Goal: Task Accomplishment & Management: Manage account settings

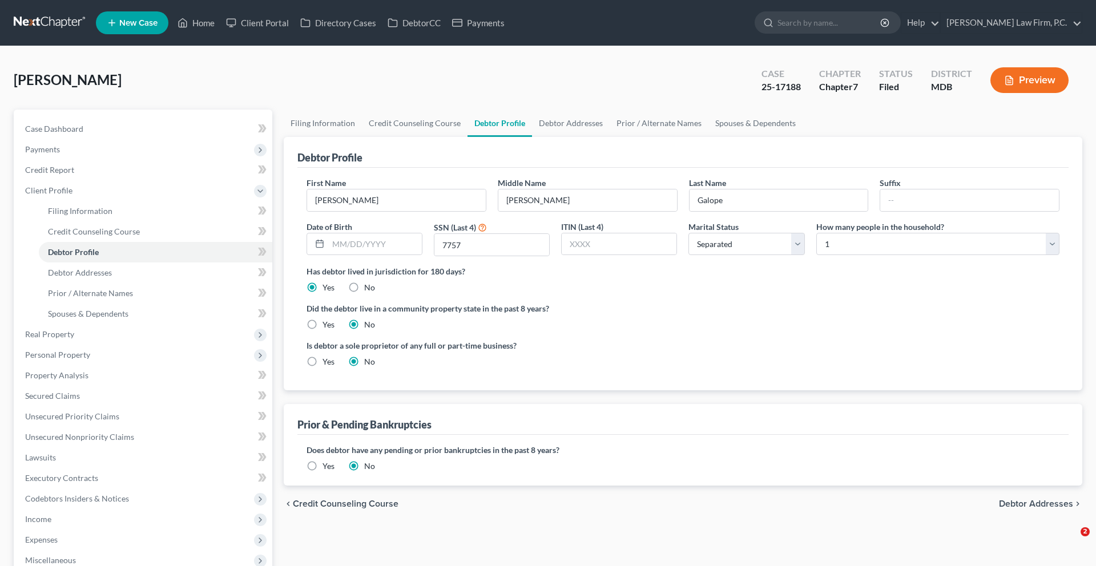
select select "2"
select select "0"
click at [446, 16] on link "DebtorCC" at bounding box center [414, 23] width 65 height 21
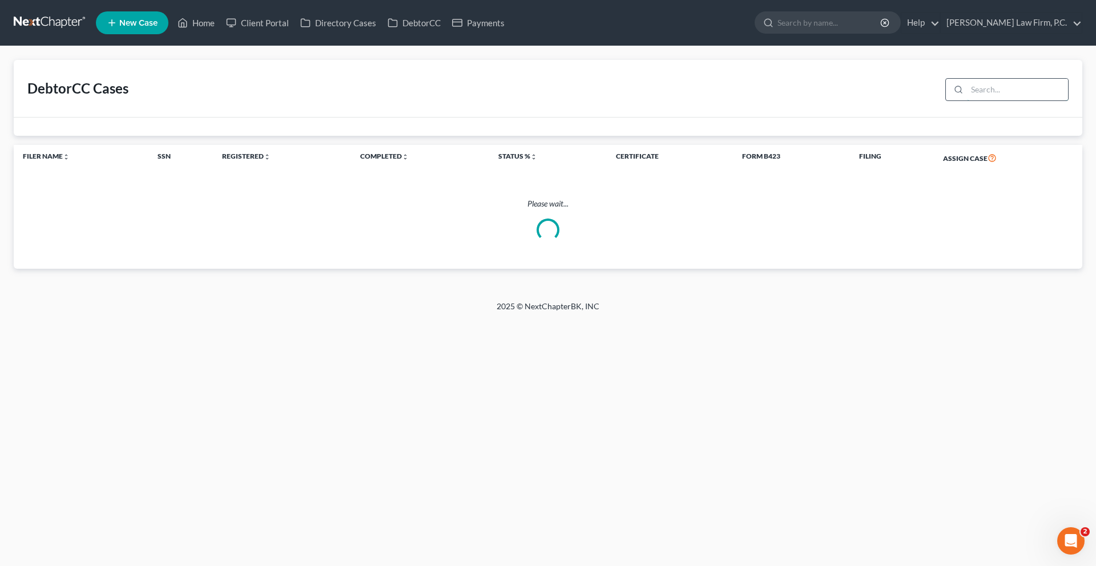
click at [973, 100] on input "search" at bounding box center [1017, 90] width 101 height 22
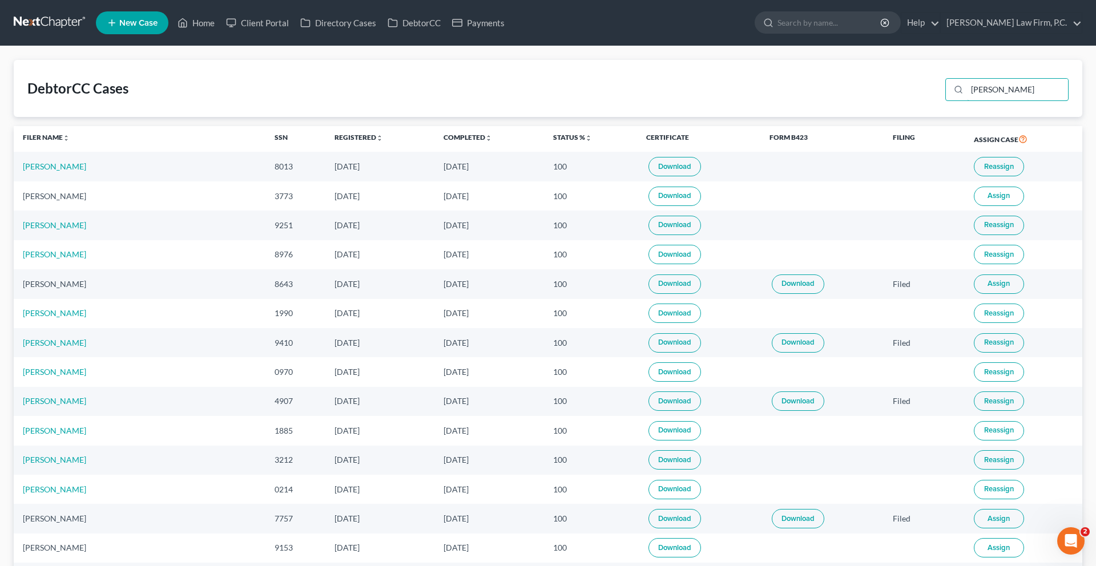
type input "[PERSON_NAME]"
click at [983, 100] on input "[PERSON_NAME]" at bounding box center [1017, 90] width 101 height 22
click at [220, 32] on link "Home" at bounding box center [196, 23] width 49 height 21
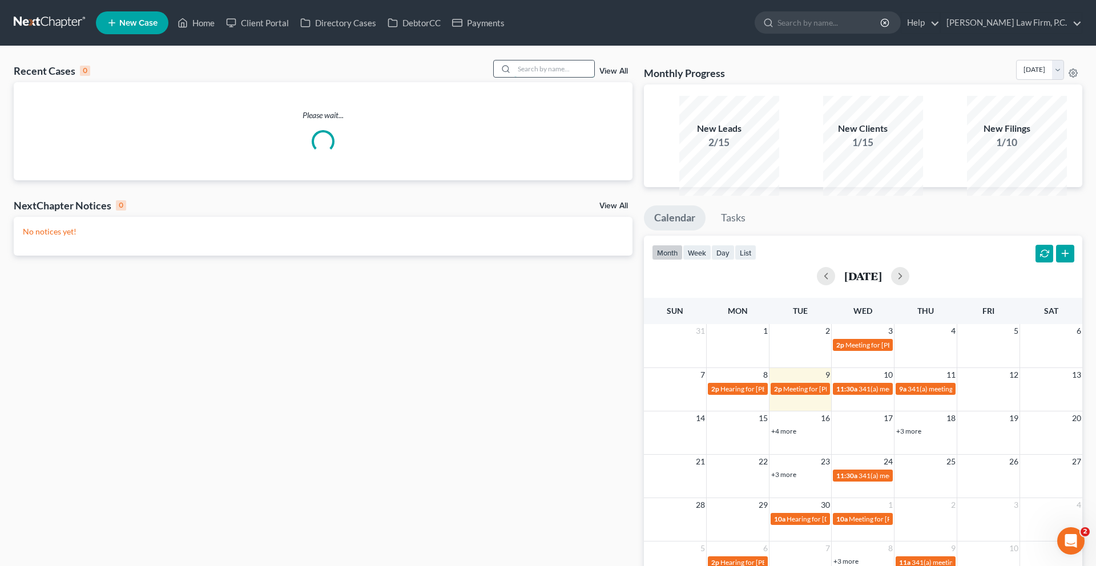
click at [528, 77] on input "search" at bounding box center [554, 69] width 80 height 17
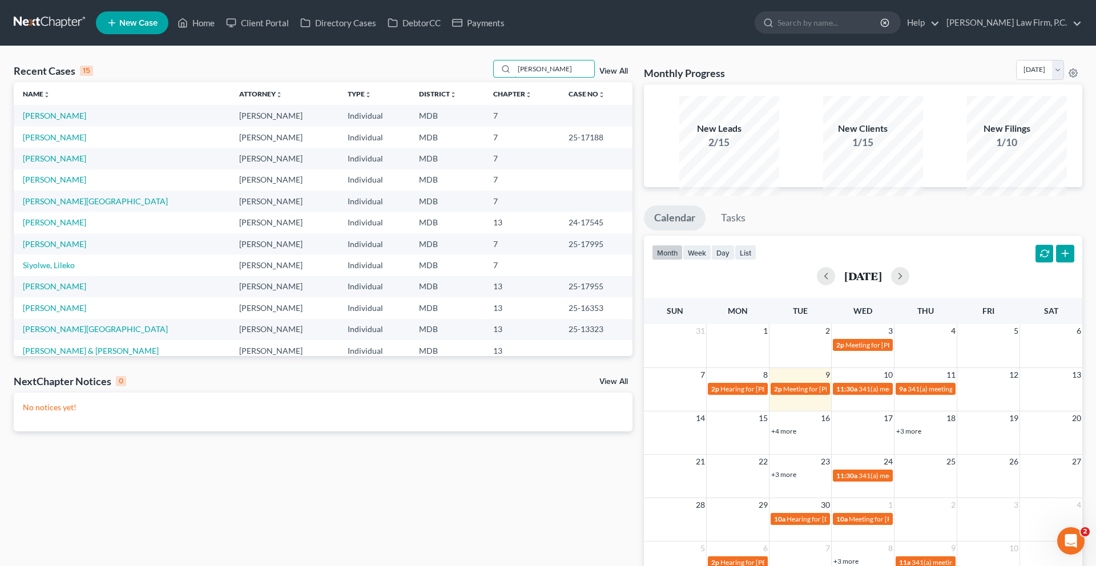
type input "[PERSON_NAME]"
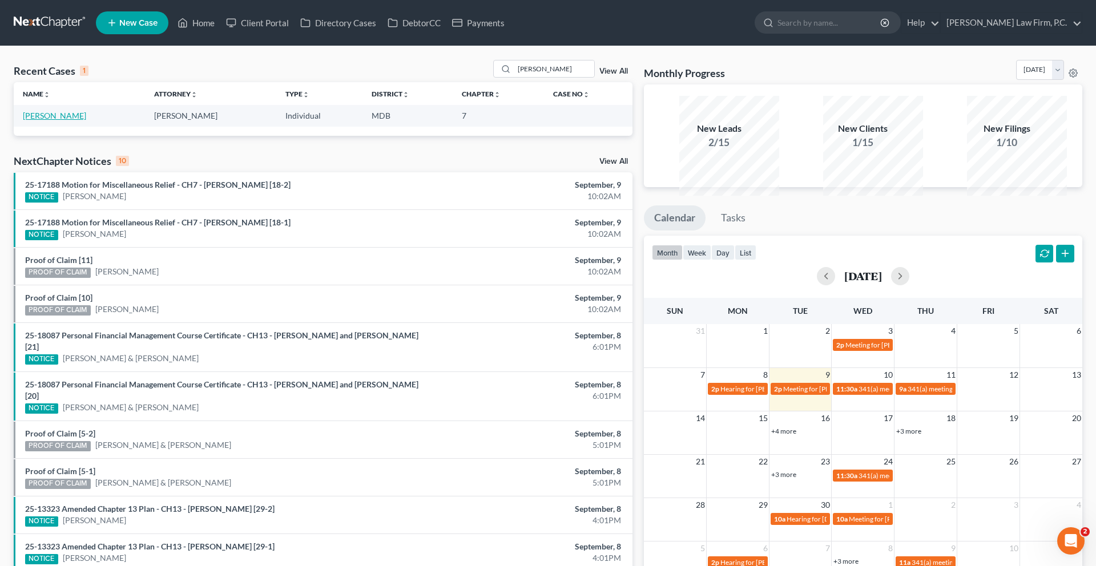
click at [84, 120] on link "[PERSON_NAME]" at bounding box center [54, 116] width 63 height 10
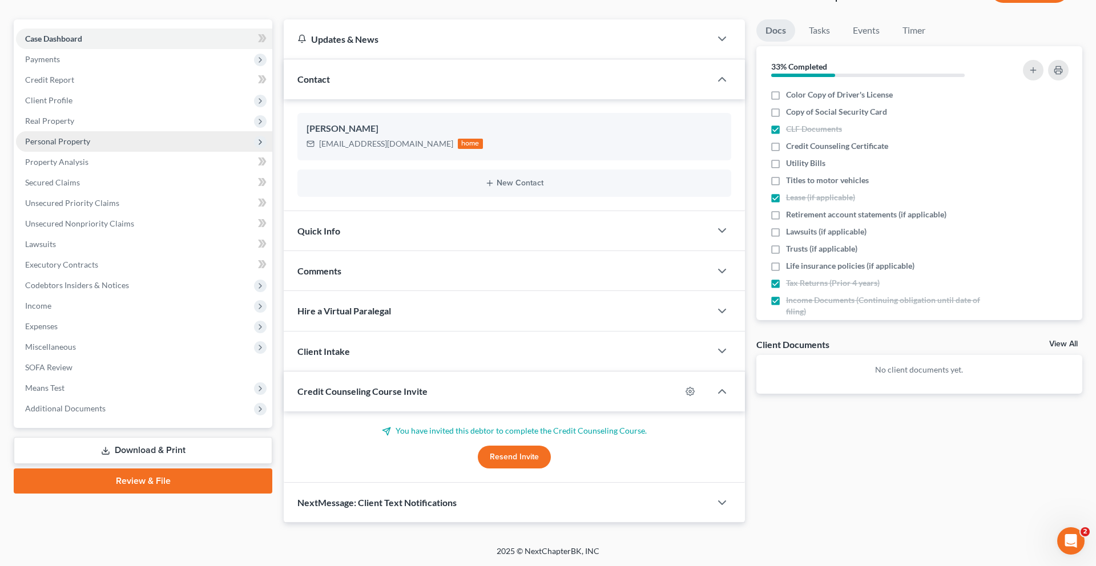
scroll to position [249, 0]
click at [508, 446] on button "Resend Invite" at bounding box center [514, 457] width 73 height 23
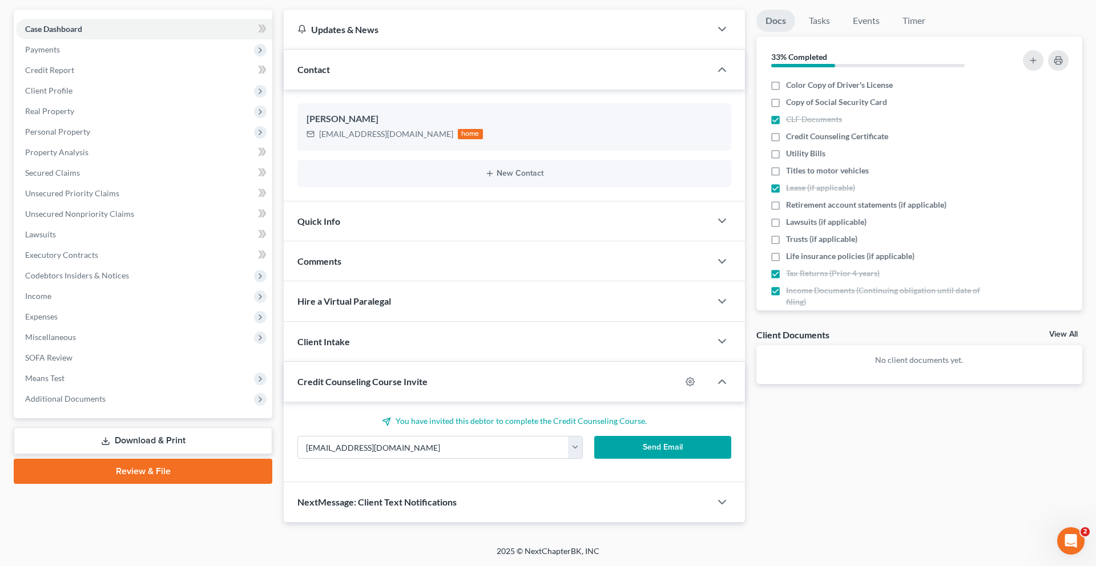
click at [648, 436] on button "Send Email" at bounding box center [662, 447] width 137 height 23
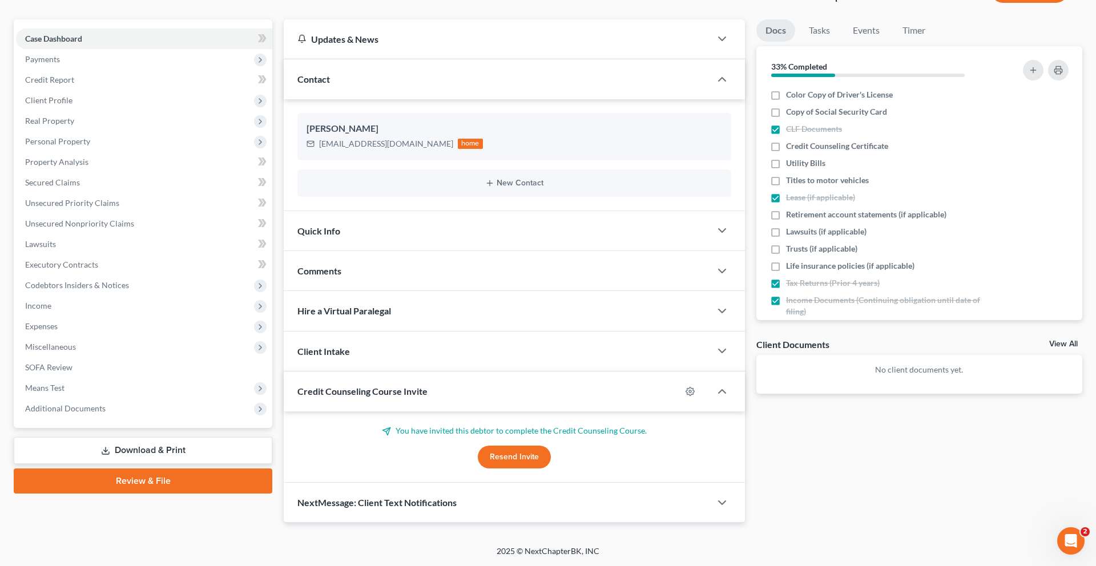
scroll to position [0, 0]
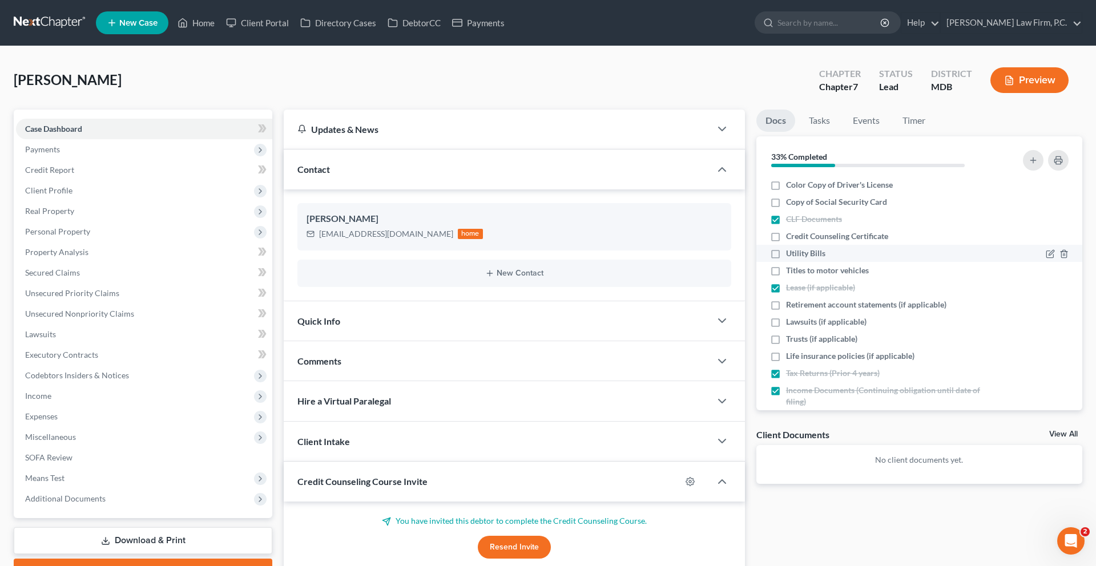
click at [823, 259] on span "Utility Bills" at bounding box center [805, 253] width 39 height 11
click at [798, 255] on input "Utility Bills" at bounding box center [794, 251] width 7 height 7
checkbox input "true"
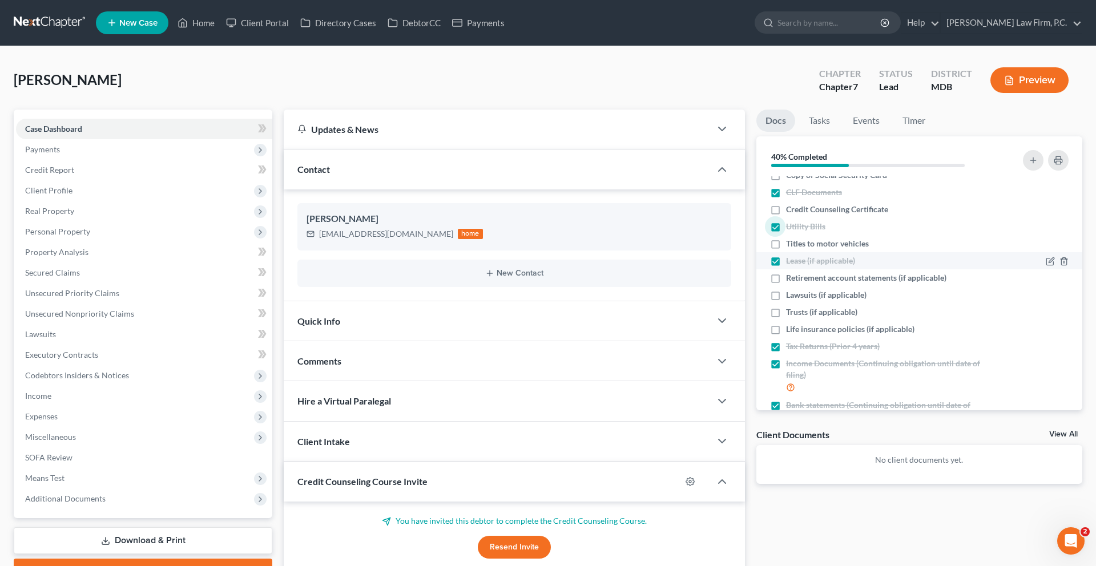
scroll to position [27, 0]
click at [816, 283] on span "Retirement account statements (if applicable)" at bounding box center [866, 277] width 160 height 11
click at [798, 279] on input "Retirement account statements (if applicable)" at bounding box center [794, 275] width 7 height 7
checkbox input "true"
click at [821, 317] on span "Trusts (if applicable)" at bounding box center [821, 311] width 71 height 11
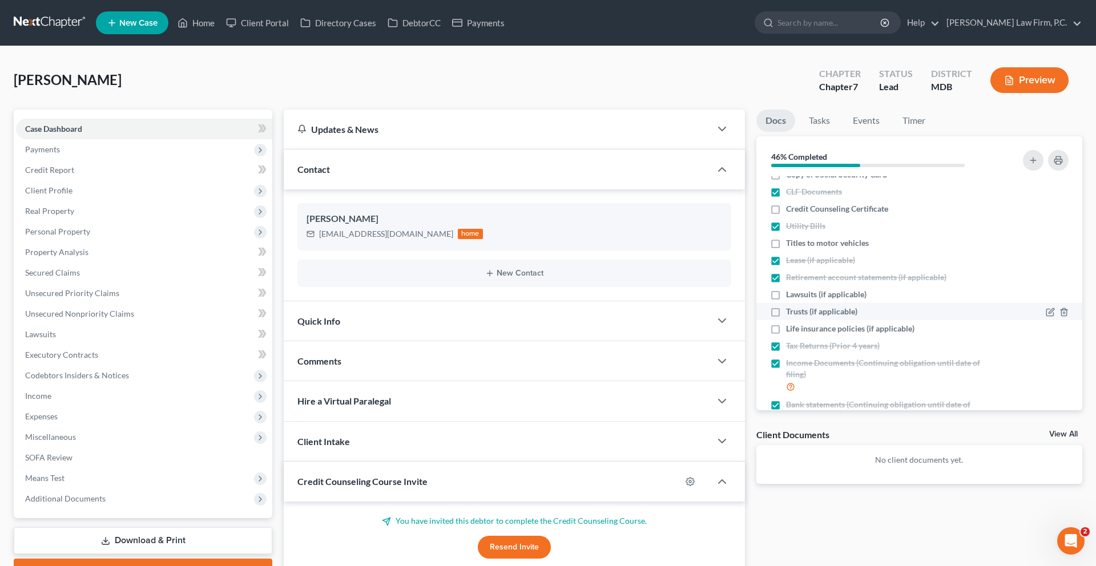
click at [798, 313] on input "Trusts (if applicable)" at bounding box center [794, 309] width 7 height 7
checkbox input "true"
click at [827, 335] on span "Life insurance policies (if applicable)" at bounding box center [850, 328] width 128 height 11
click at [798, 331] on input "Life insurance policies (if applicable)" at bounding box center [794, 326] width 7 height 7
checkbox input "true"
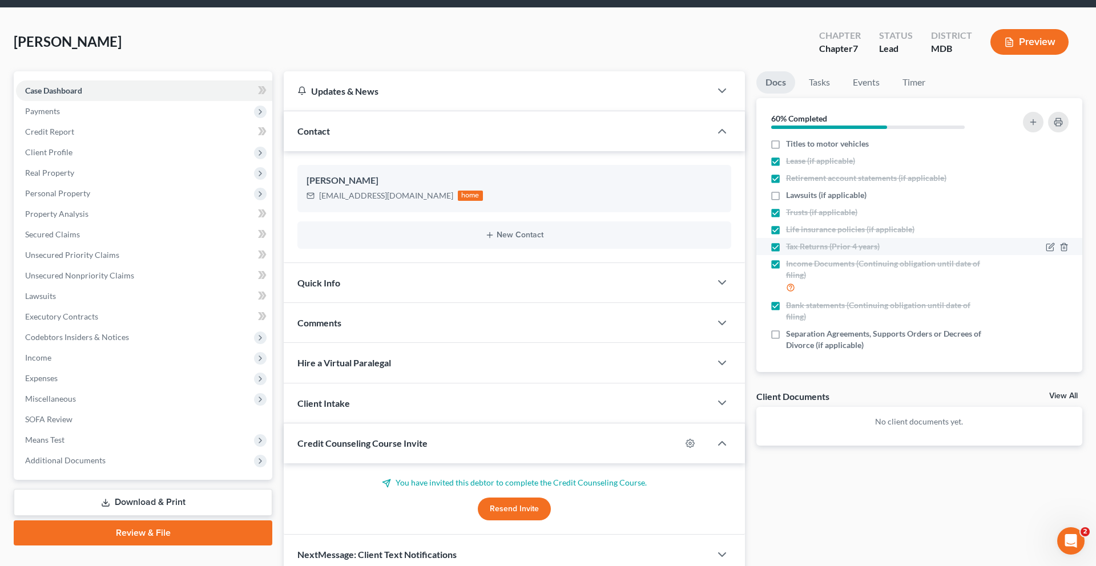
scroll to position [40, 0]
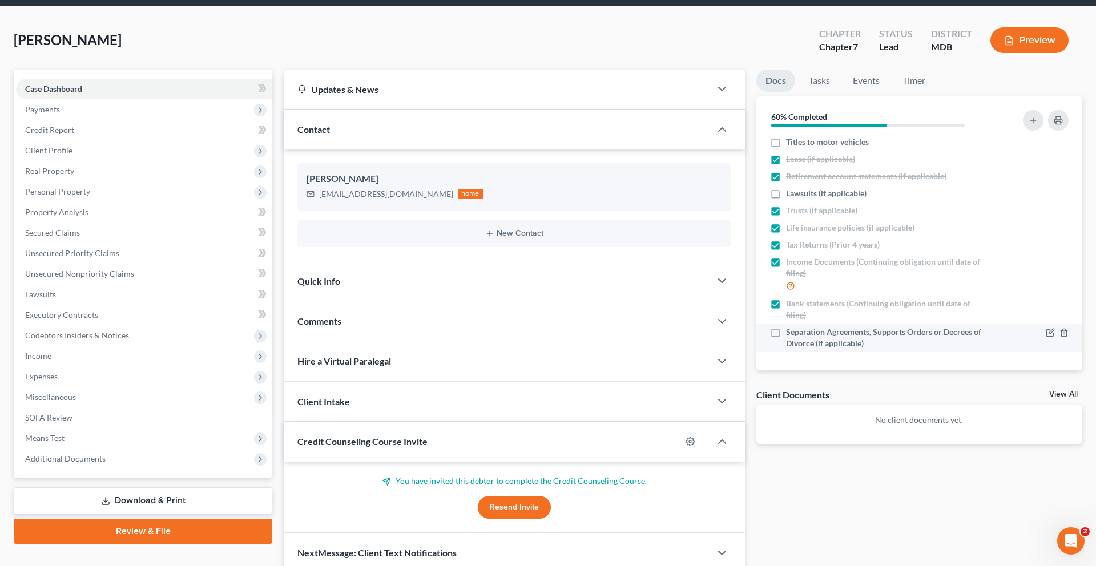
click at [837, 349] on span "Separation Agreements, Supports Orders or Decrees of Divorce (if applicable)" at bounding box center [888, 338] width 205 height 23
click at [798, 334] on input "Separation Agreements, Supports Orders or Decrees of Divorce (if applicable)" at bounding box center [794, 330] width 7 height 7
checkbox input "true"
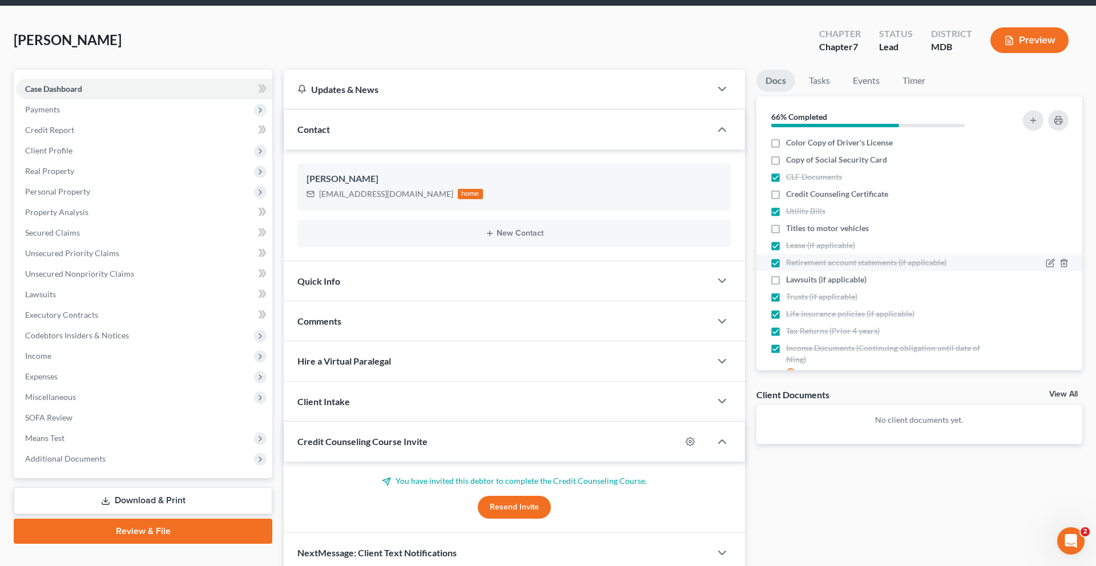
scroll to position [0, 0]
click at [867, 288] on span "Lawsuits (if applicable)" at bounding box center [826, 281] width 81 height 11
click at [798, 284] on input "Lawsuits (if applicable)" at bounding box center [794, 279] width 7 height 7
checkbox input "true"
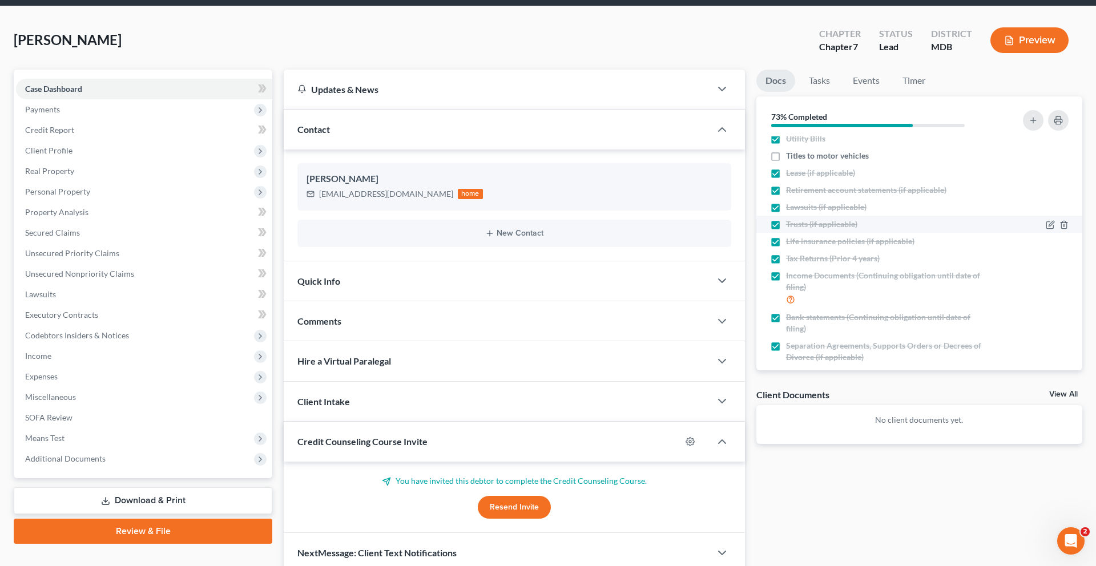
scroll to position [77, 0]
click at [860, 159] on span "Titles to motor vehicles" at bounding box center [827, 153] width 83 height 11
click at [798, 155] on input "Titles to motor vehicles" at bounding box center [794, 151] width 7 height 7
checkbox input "true"
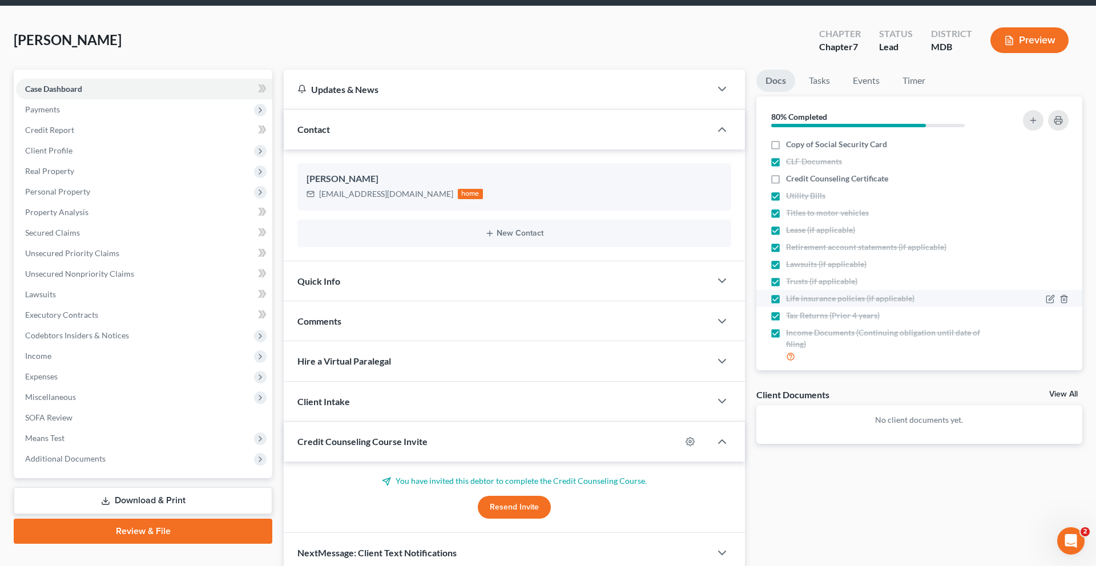
scroll to position [0, 0]
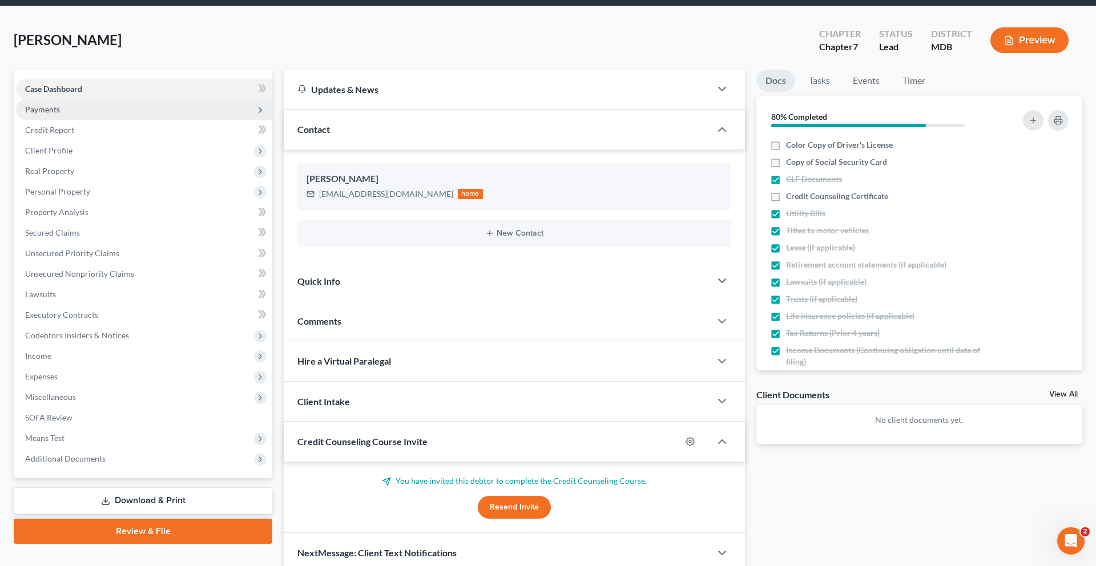
click at [111, 120] on span "Payments" at bounding box center [144, 109] width 256 height 21
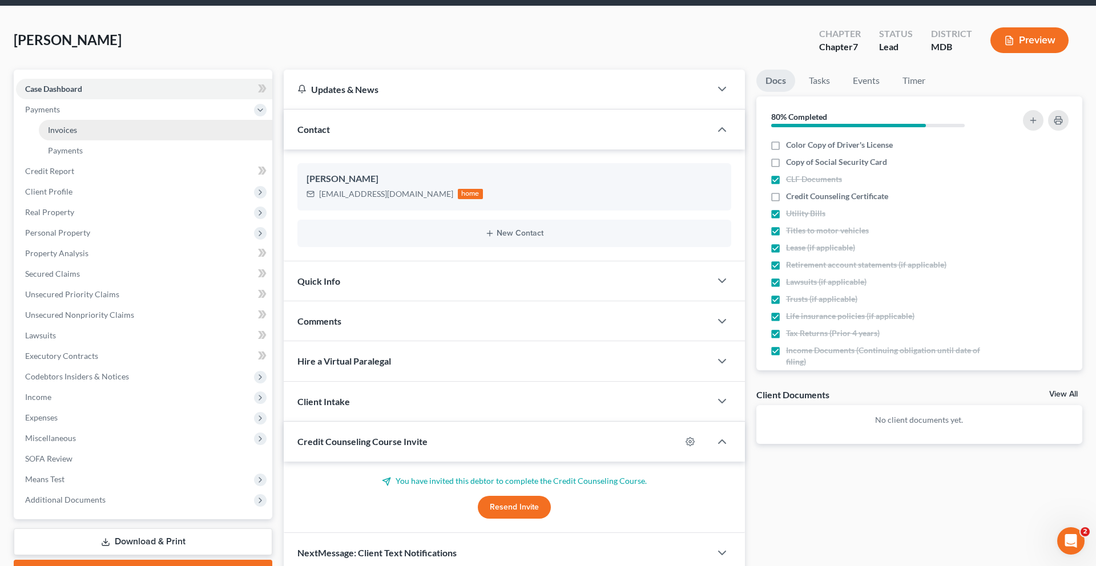
click at [116, 140] on link "Invoices" at bounding box center [156, 130] width 234 height 21
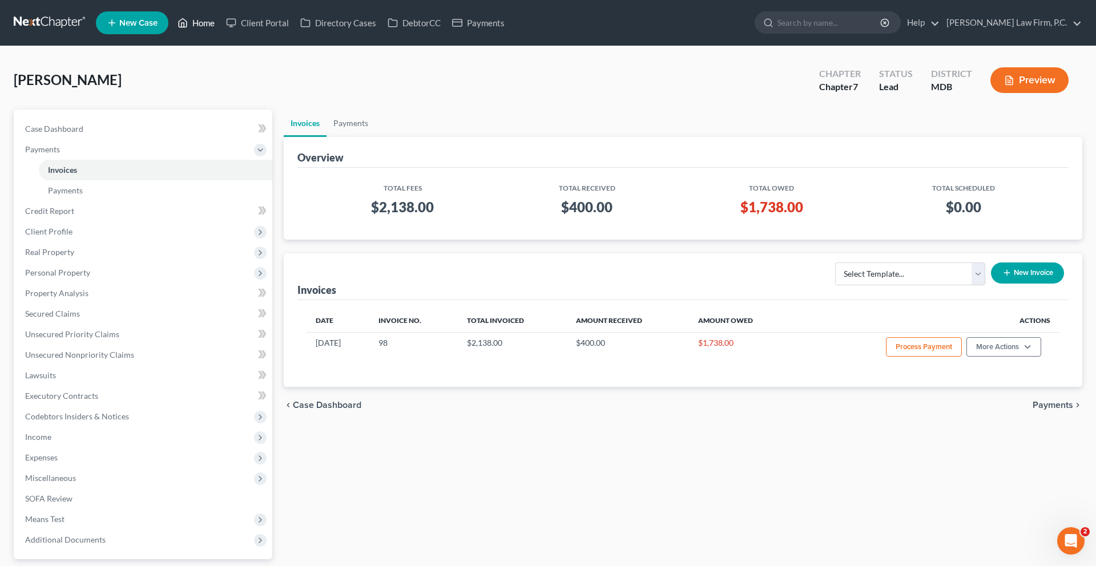
click at [220, 33] on link "Home" at bounding box center [196, 23] width 49 height 21
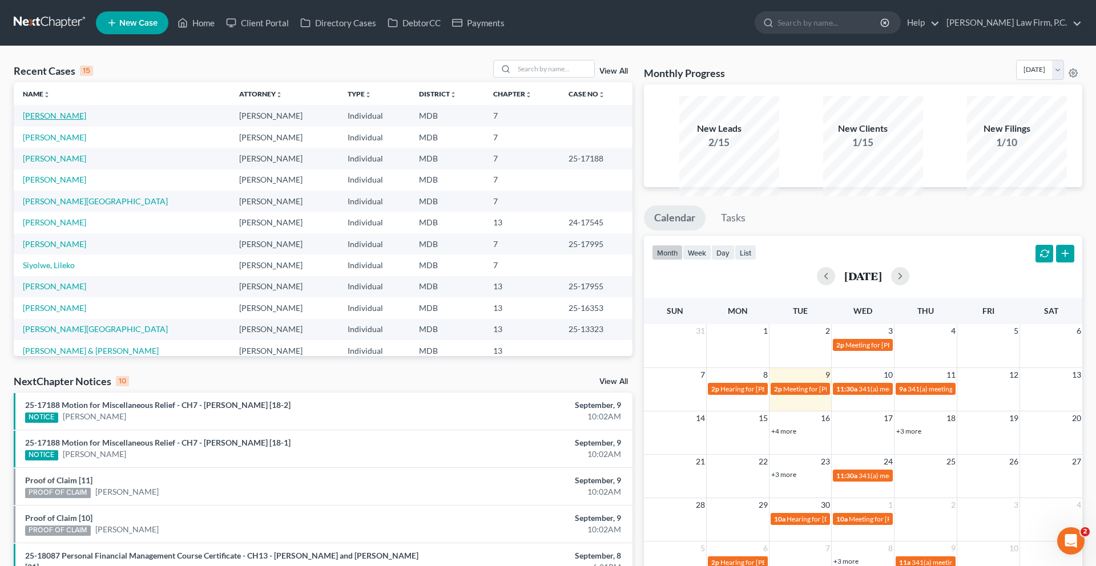
click at [78, 120] on link "[PERSON_NAME]" at bounding box center [54, 116] width 63 height 10
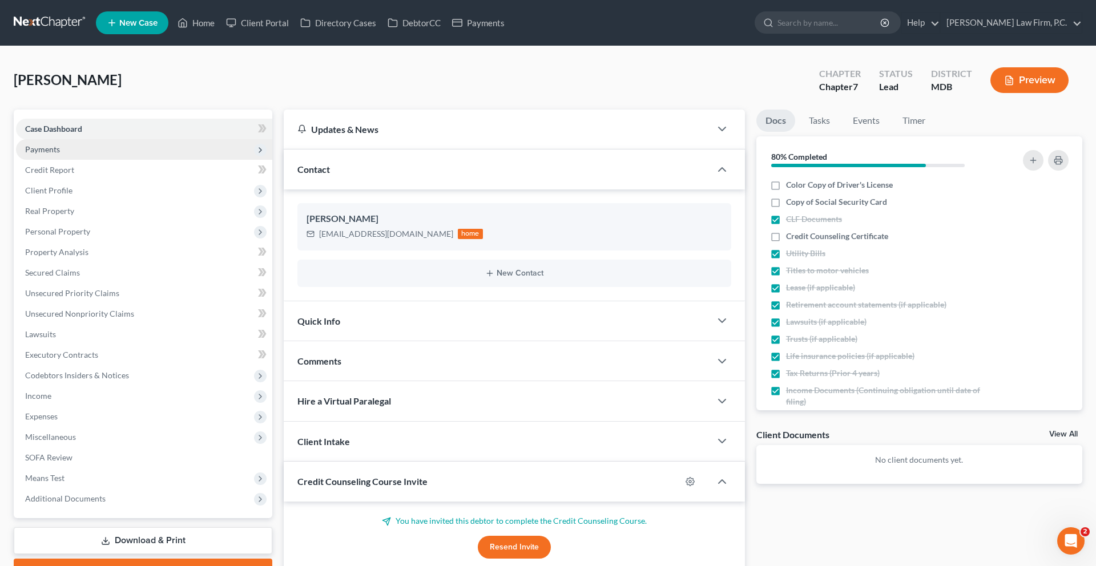
click at [77, 160] on span "Payments" at bounding box center [144, 149] width 256 height 21
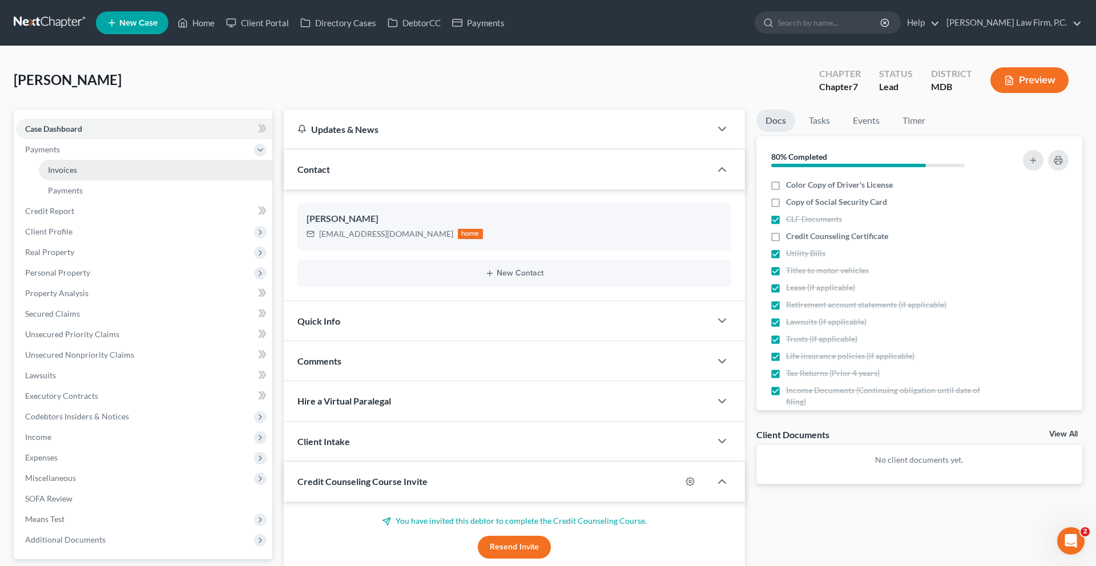
click at [77, 175] on span "Invoices" at bounding box center [62, 170] width 29 height 10
